Goal: Find specific page/section: Find specific page/section

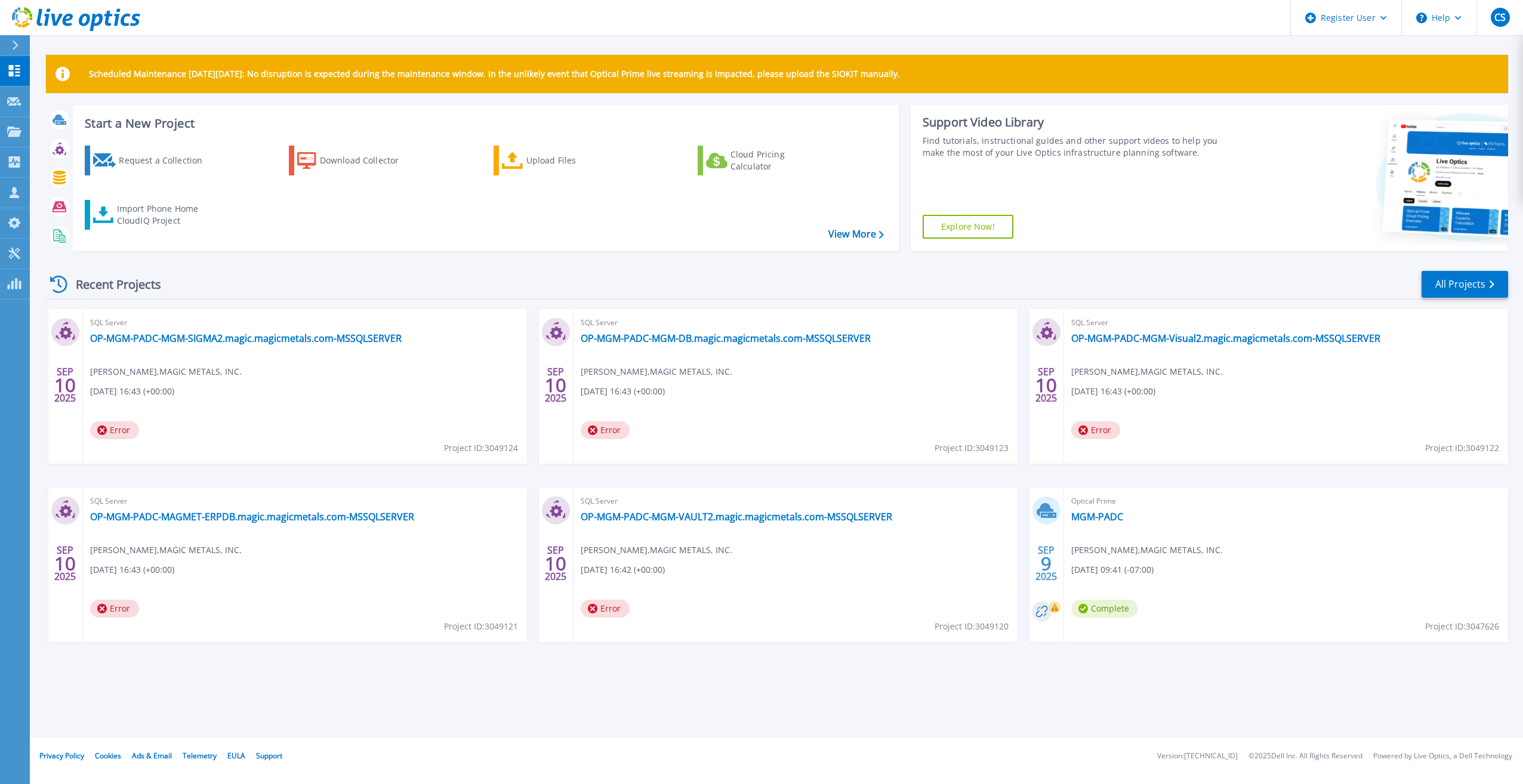
click at [1, 36] on button at bounding box center [14, 46] width 30 height 21
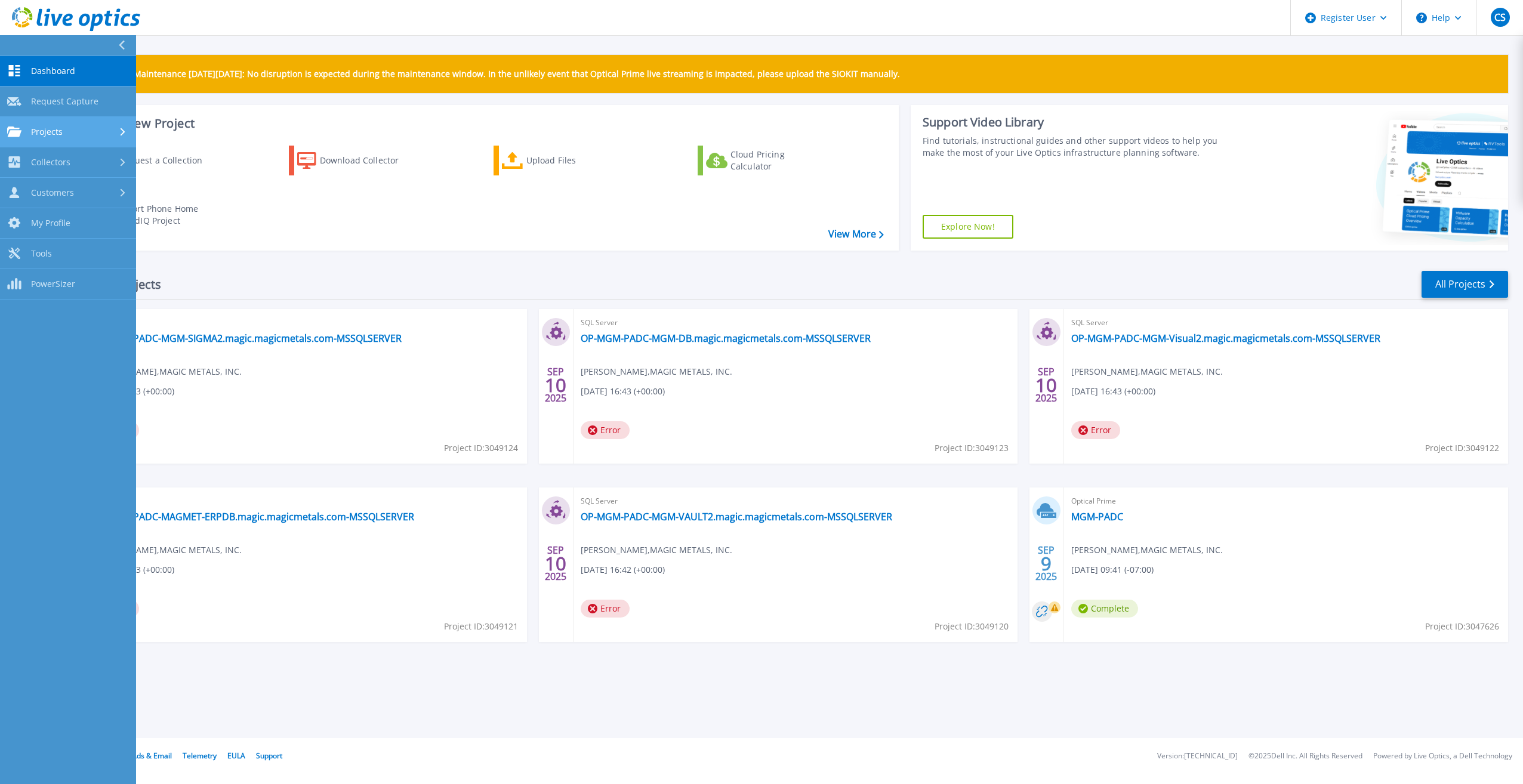
click at [88, 127] on div "Projects" at bounding box center [68, 131] width 121 height 10
click at [89, 159] on link "Search Projects" at bounding box center [68, 162] width 136 height 31
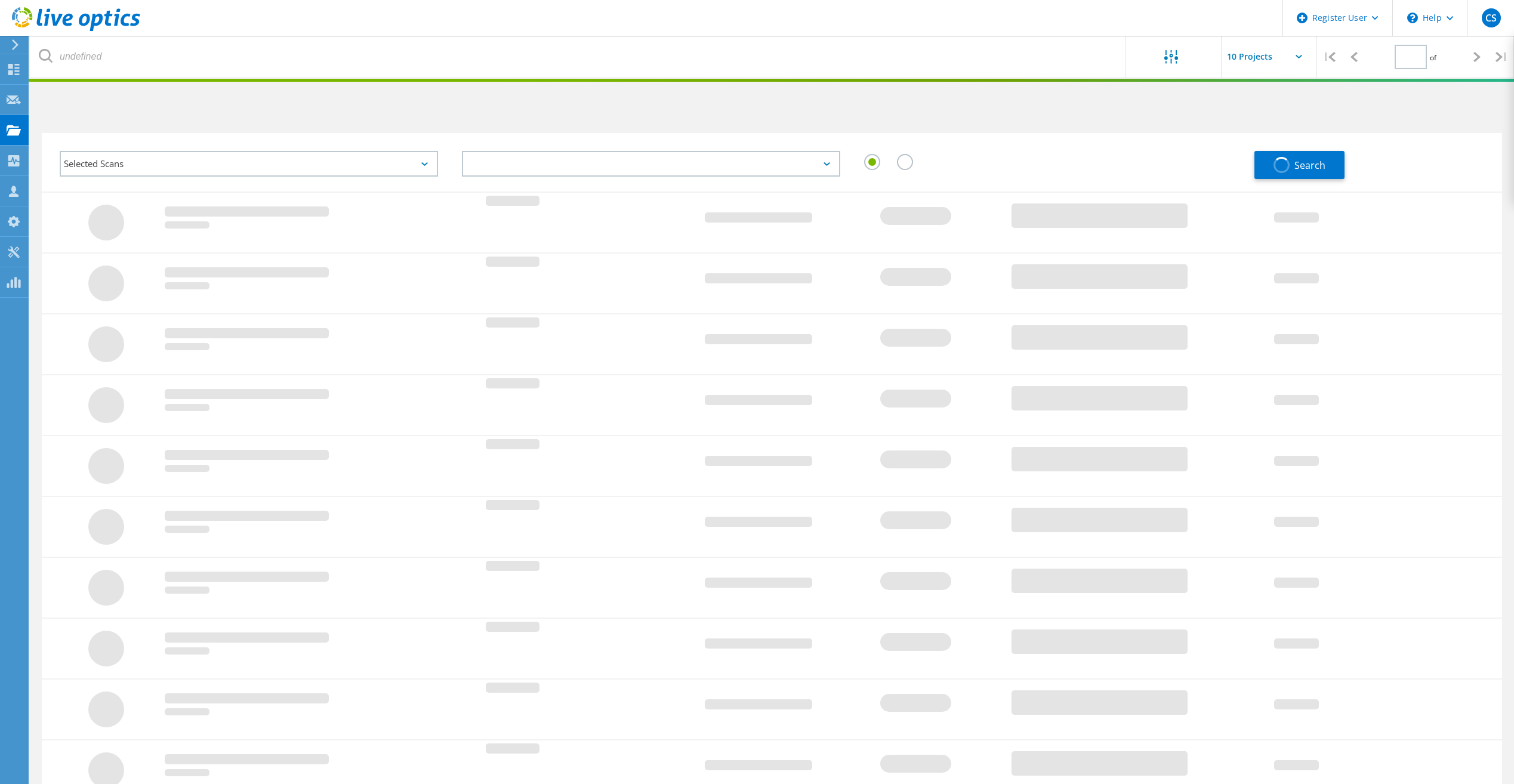
type input "1"
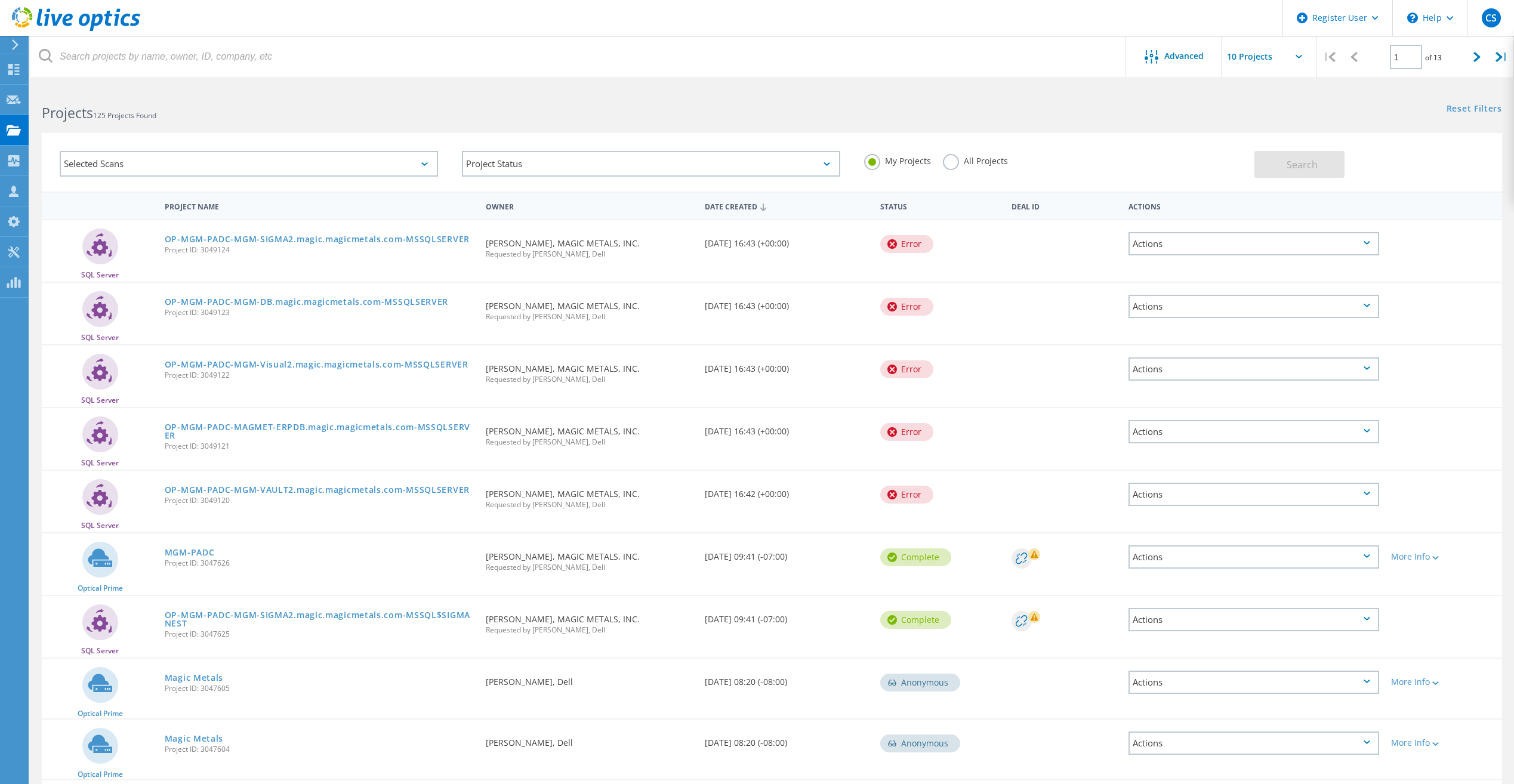
click at [946, 157] on label "All Projects" at bounding box center [975, 160] width 65 height 11
click at [0, 0] on input "All Projects" at bounding box center [0, 0] width 0 height 0
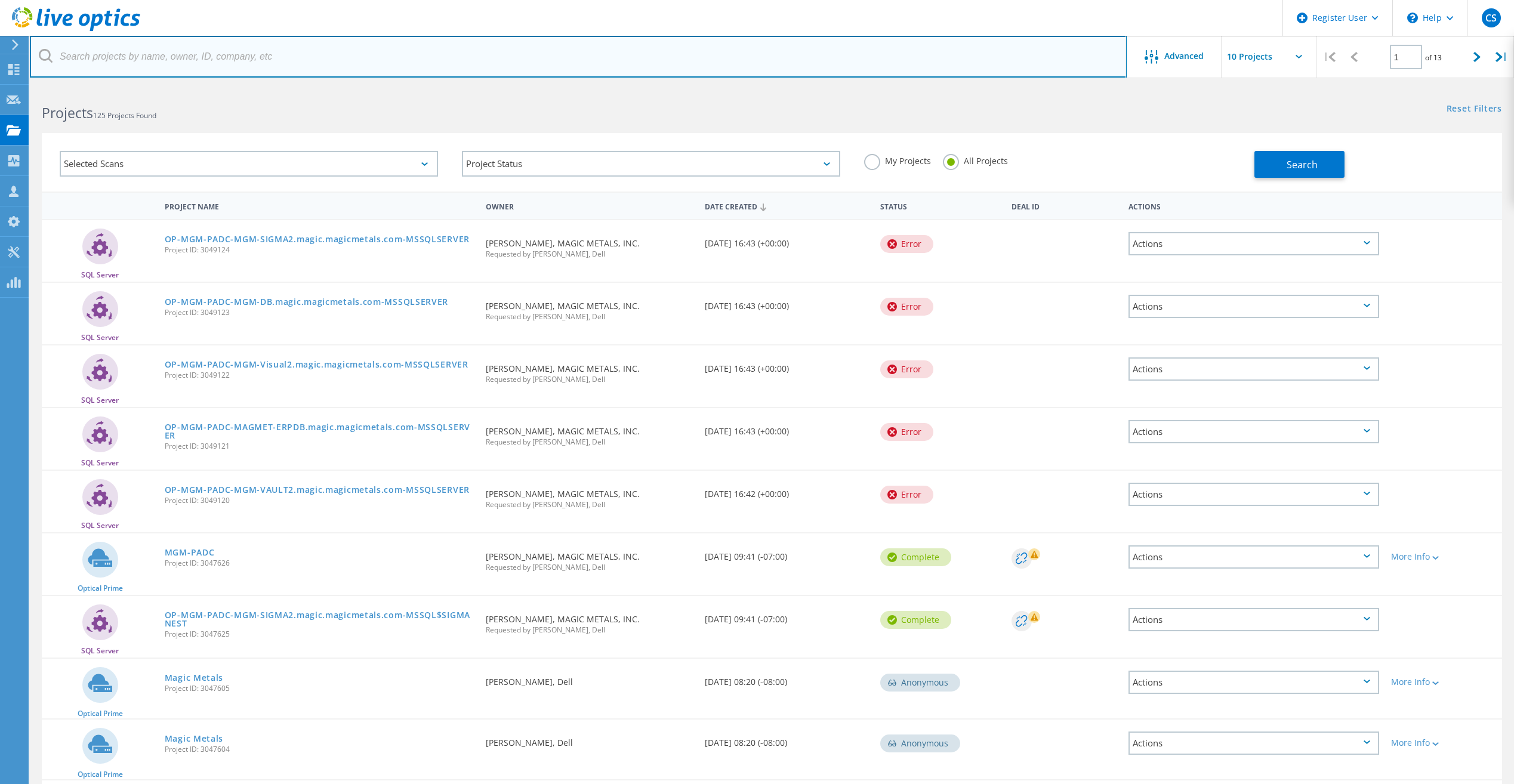
click at [217, 65] on input "text" at bounding box center [578, 57] width 1097 height 42
paste input "[PERSON_NAME][EMAIL_ADDRESS][PERSON_NAME][DOMAIN_NAME]"
type input "[PERSON_NAME][EMAIL_ADDRESS][PERSON_NAME][DOMAIN_NAME]"
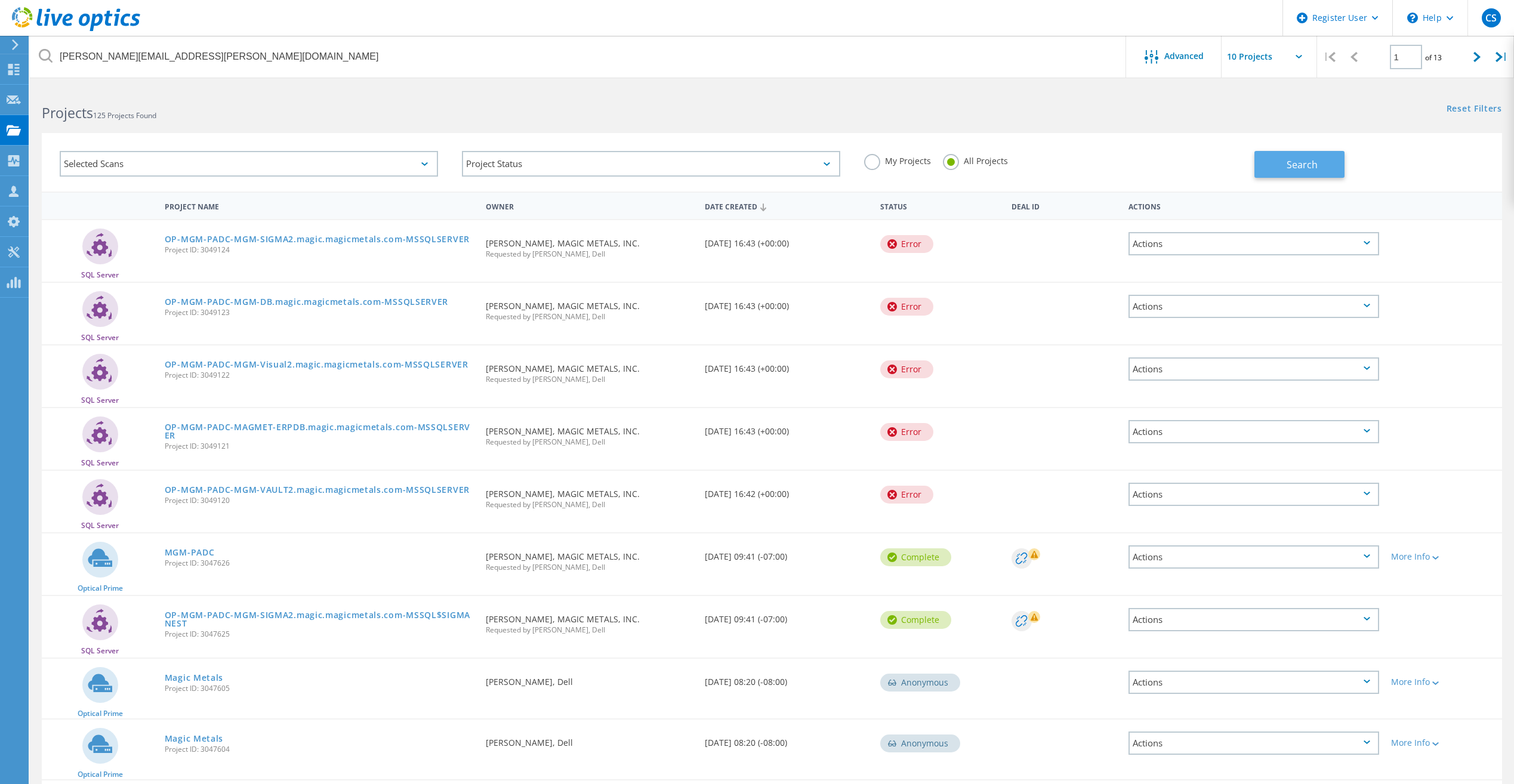
click at [1271, 165] on button "Search" at bounding box center [1299, 164] width 90 height 27
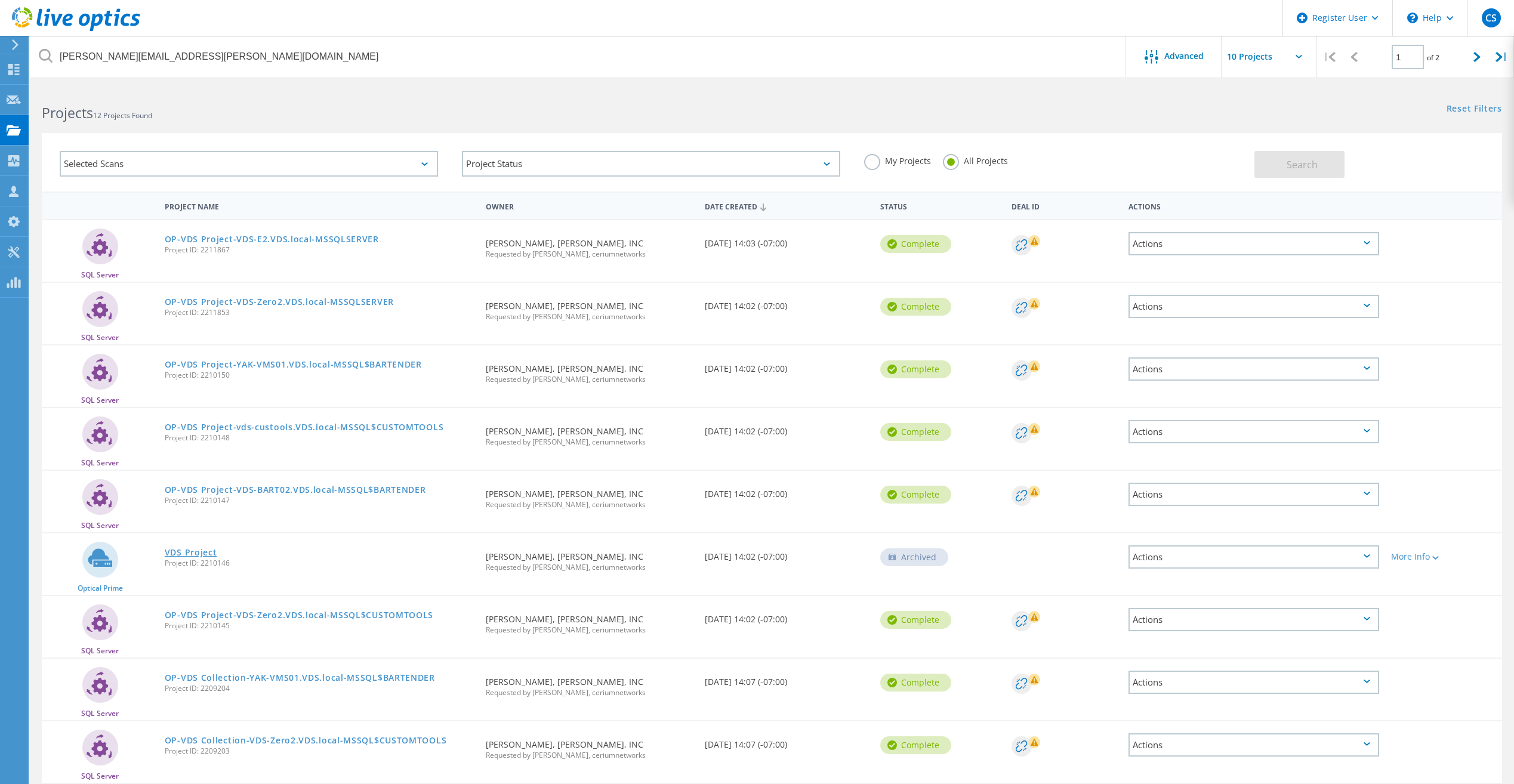
click at [209, 553] on link "VDS Project" at bounding box center [190, 552] width 52 height 8
